Goal: Find specific page/section: Find specific page/section

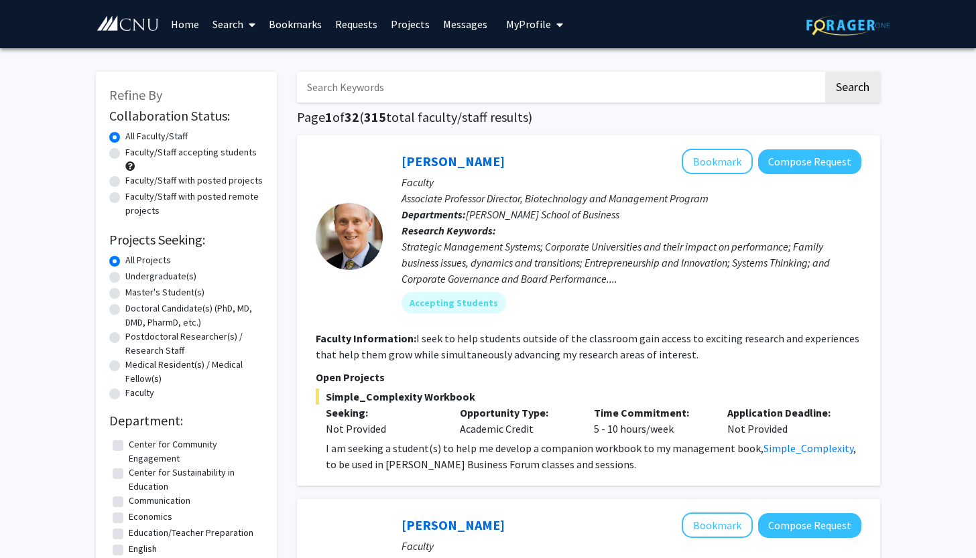
click at [178, 152] on label "Faculty/Staff accepting students" at bounding box center [190, 152] width 131 height 14
click at [134, 152] on input "Faculty/Staff accepting students" at bounding box center [129, 149] width 9 height 9
radio input "true"
click at [158, 277] on label "Undergraduate(s)" at bounding box center [160, 276] width 71 height 14
click at [134, 277] on input "Undergraduate(s)" at bounding box center [129, 273] width 9 height 9
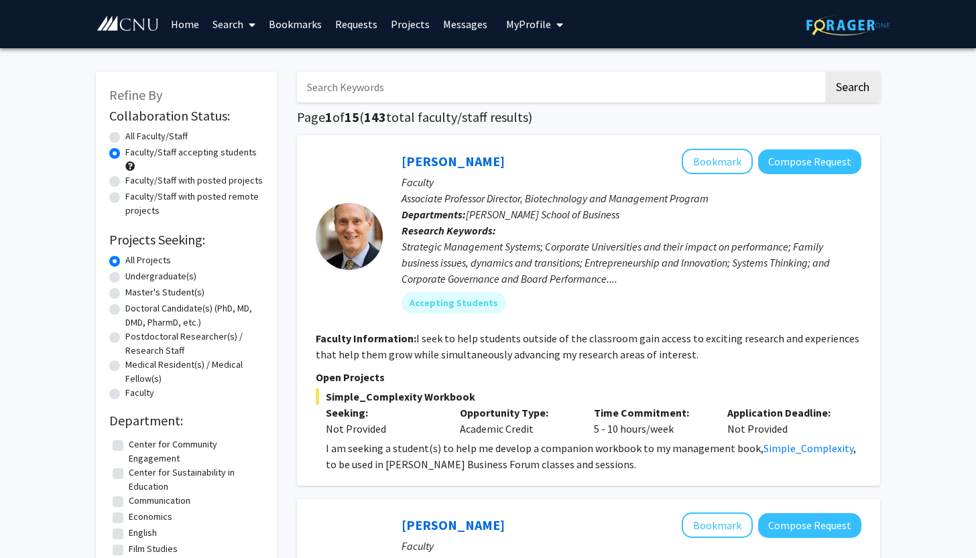
radio input "true"
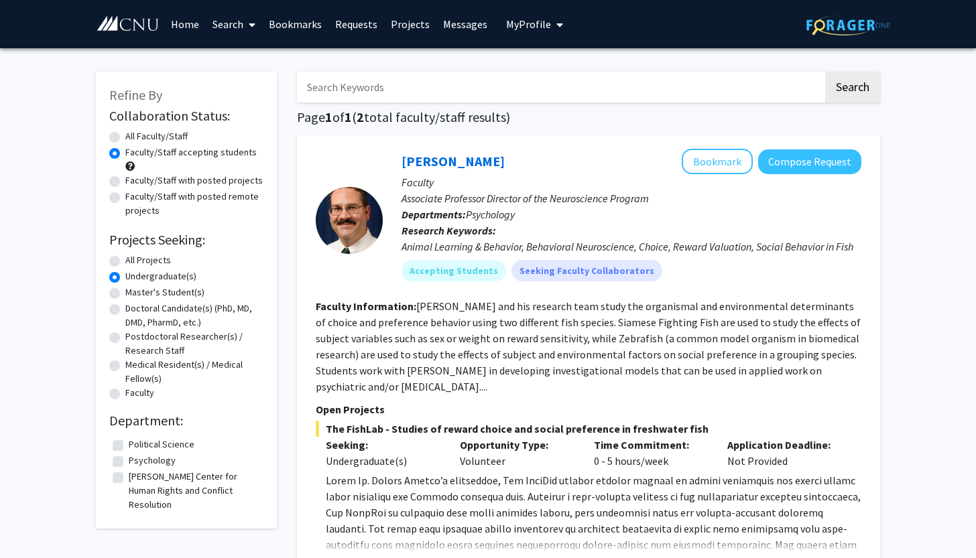
click at [556, 23] on icon "My profile dropdown to access profile and logout" at bounding box center [559, 24] width 7 height 11
click at [555, 74] on span "View Profile" at bounding box center [589, 77] width 81 height 15
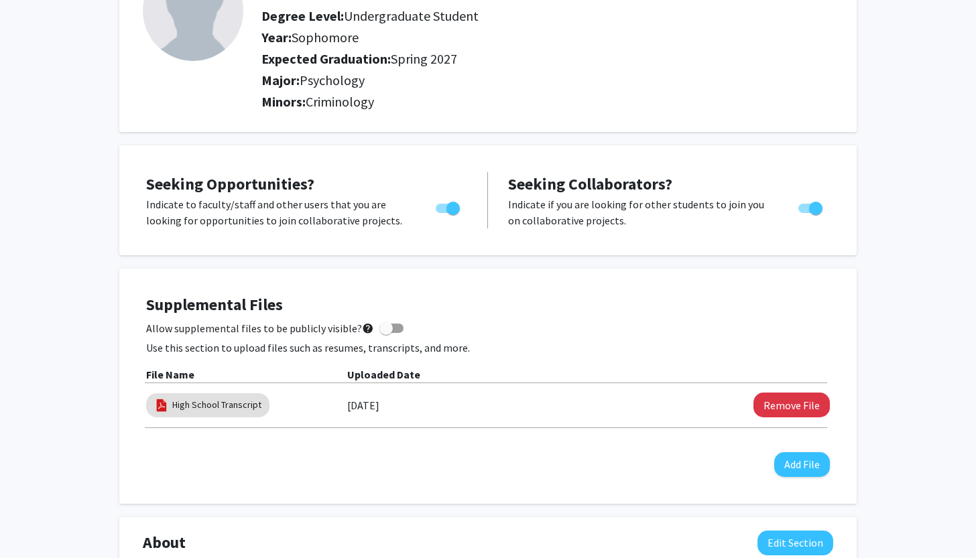
scroll to position [129, 0]
